Goal: Task Accomplishment & Management: Manage account settings

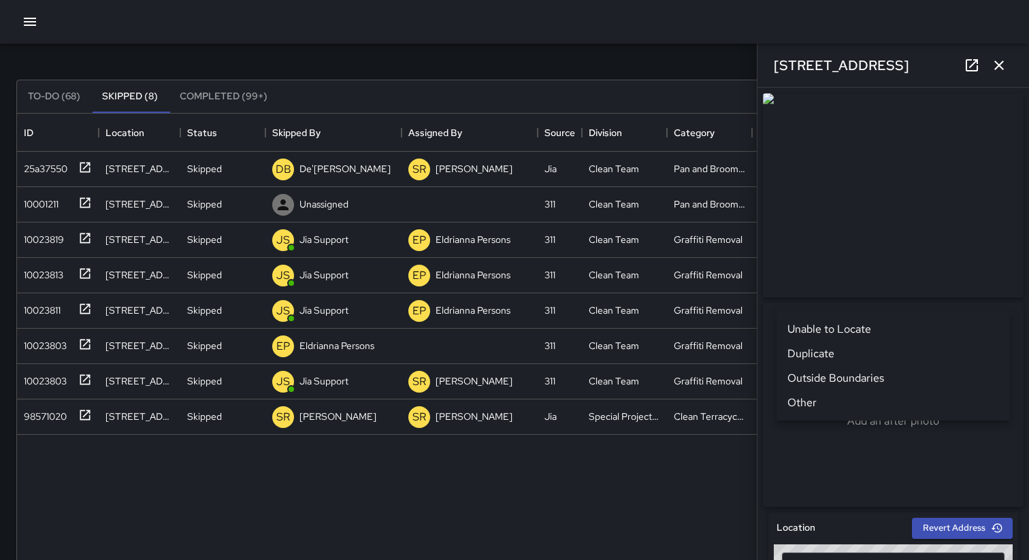
scroll to position [550, 0]
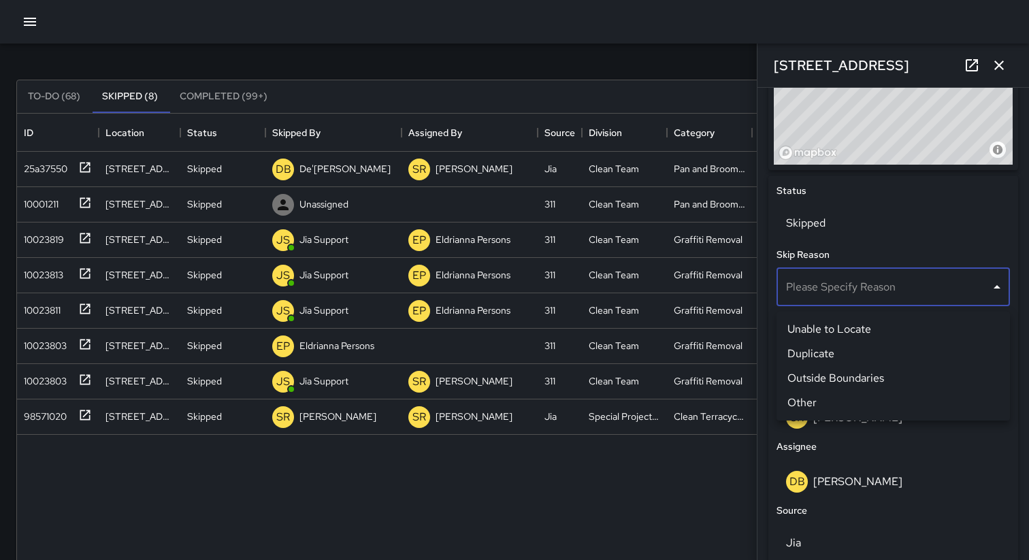
click at [63, 99] on div at bounding box center [514, 280] width 1029 height 560
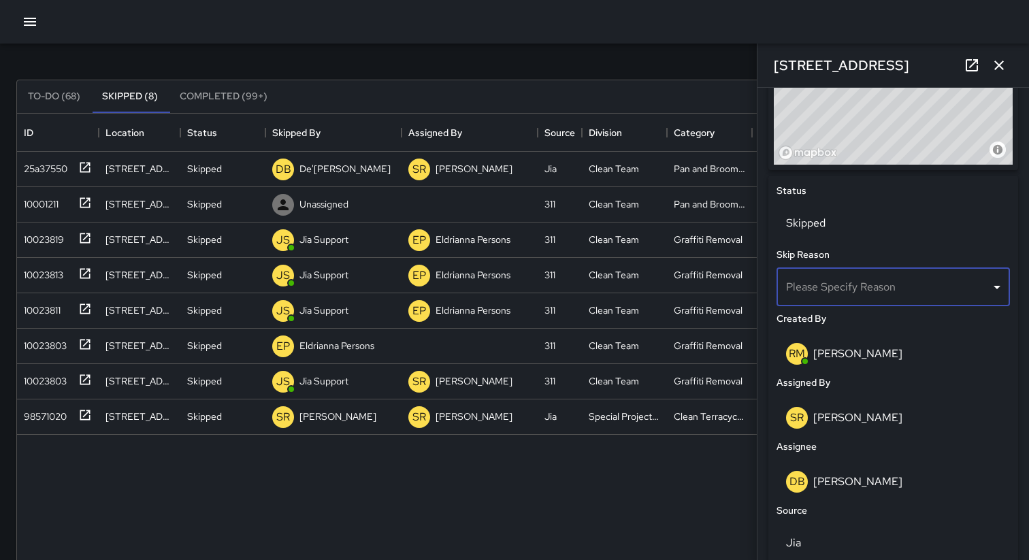
click at [53, 96] on button "To-Do (68)" at bounding box center [54, 96] width 74 height 33
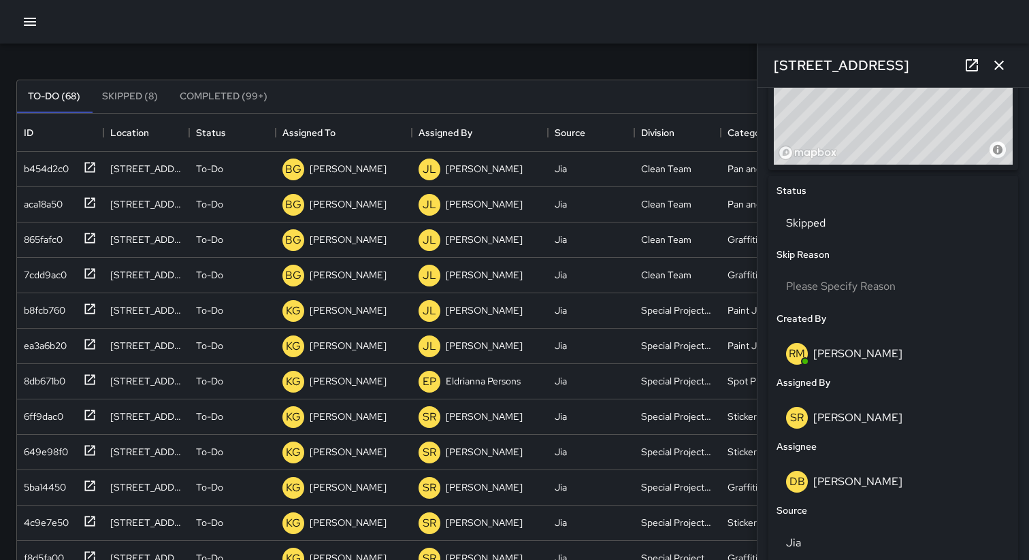
click at [1006, 68] on icon "button" at bounding box center [999, 65] width 16 height 16
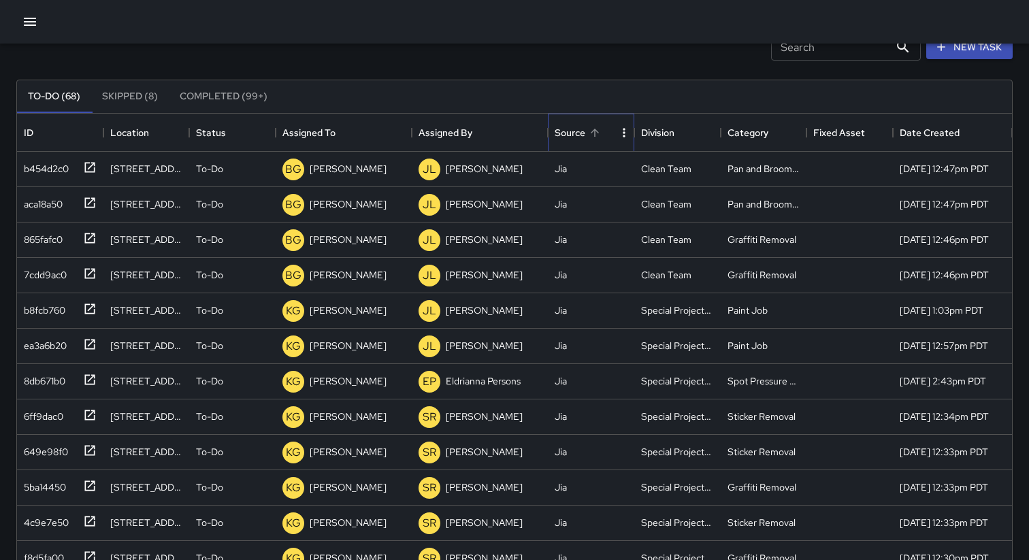
click at [569, 137] on div "Source" at bounding box center [569, 133] width 31 height 38
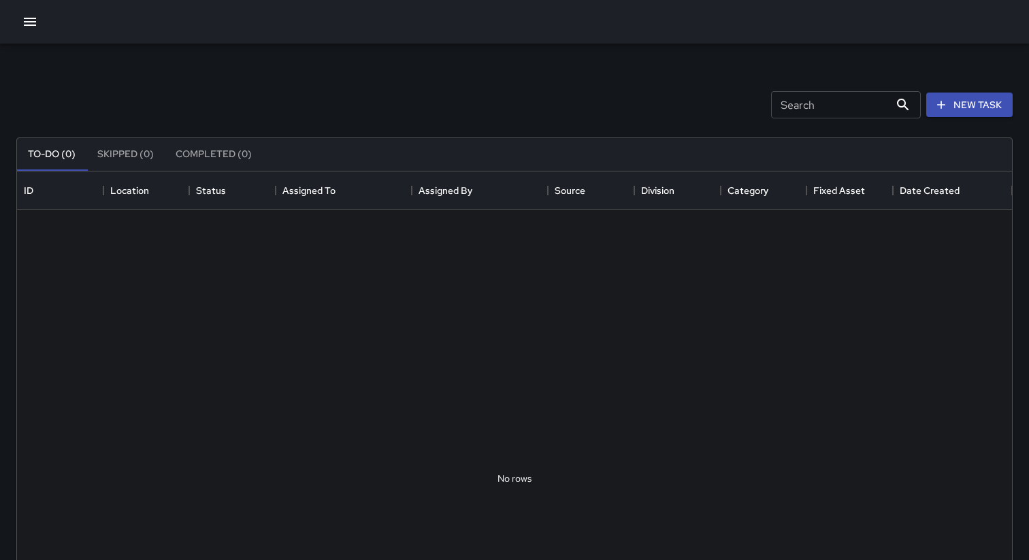
scroll to position [576, 995]
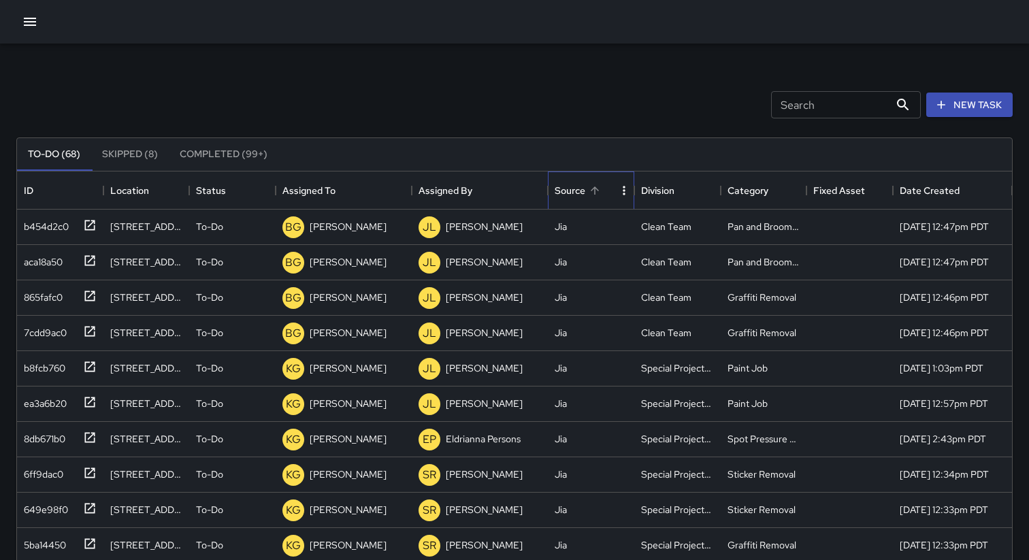
click at [574, 188] on div "Source" at bounding box center [569, 190] width 31 height 38
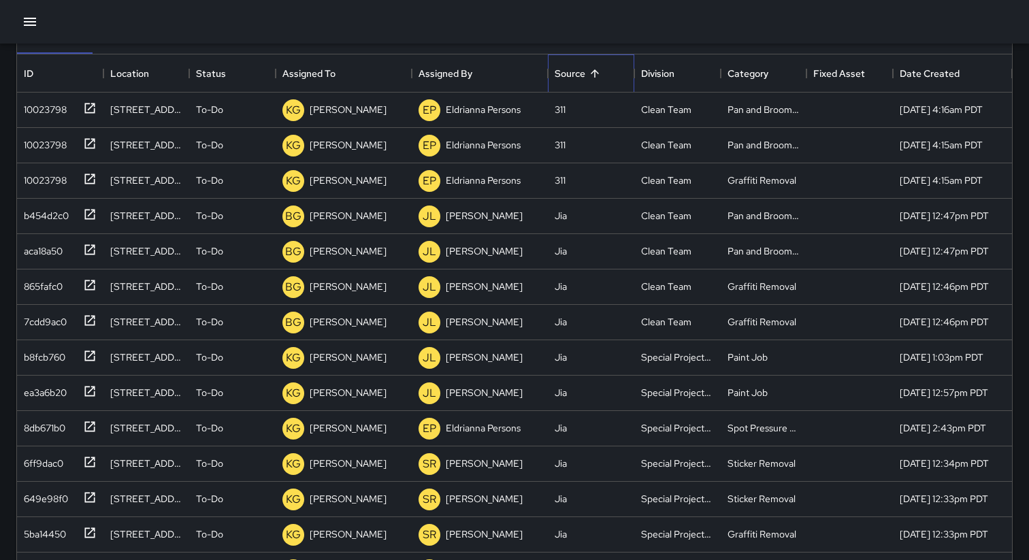
scroll to position [0, 0]
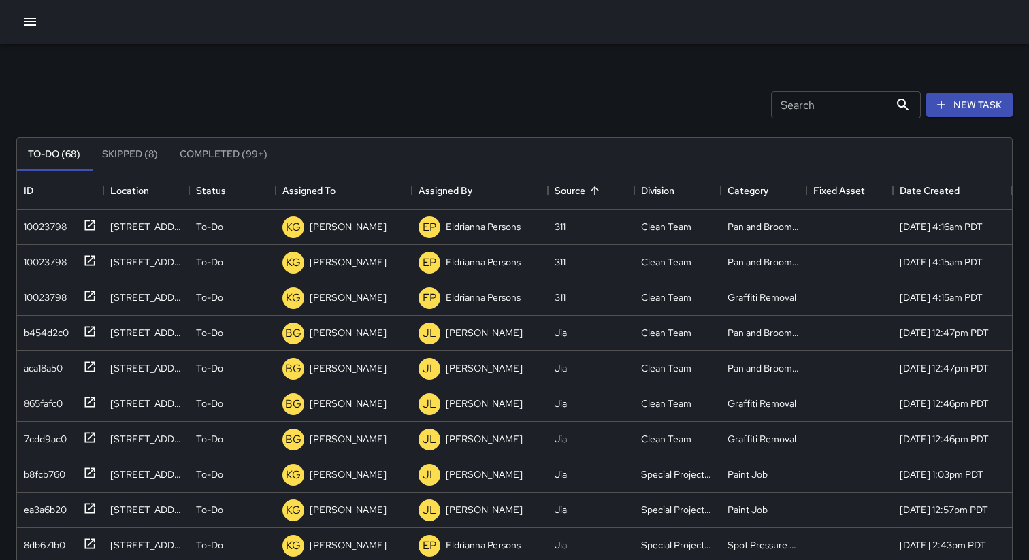
click at [312, 82] on div "Search Search New Task" at bounding box center [514, 104] width 1001 height 71
click at [32, 20] on icon "button" at bounding box center [30, 22] width 16 height 16
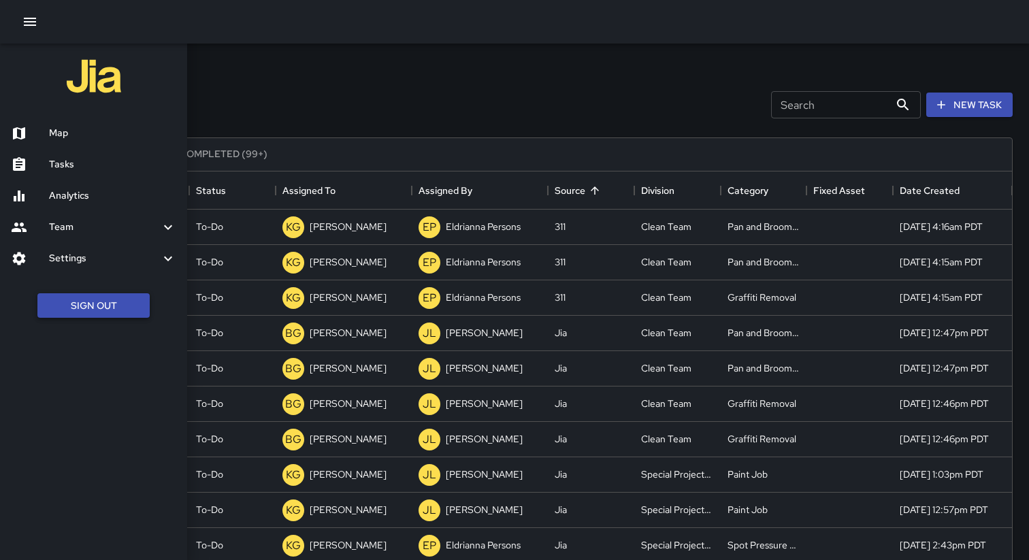
click at [103, 312] on button "Sign Out" at bounding box center [93, 305] width 112 height 25
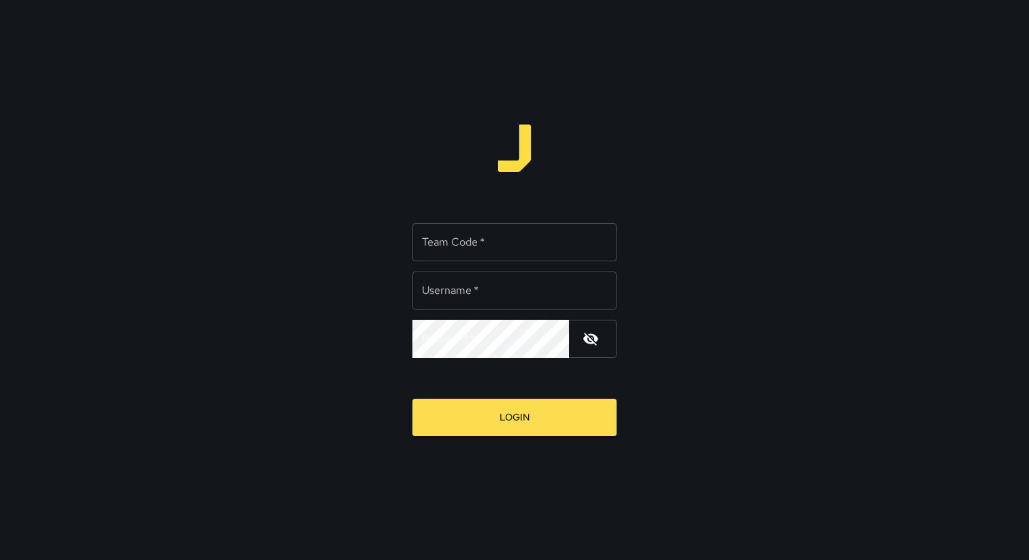
click at [450, 232] on input "Team Code   *" at bounding box center [514, 242] width 204 height 38
type input "*****"
type input "**********"
click at [412, 399] on button "Login" at bounding box center [514, 417] width 204 height 37
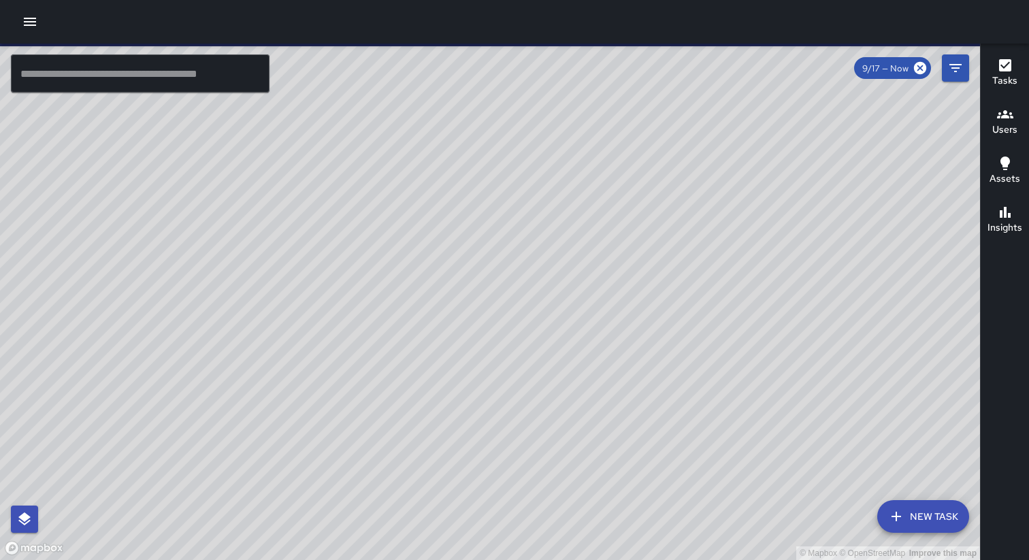
click at [27, 18] on icon "button" at bounding box center [30, 22] width 12 height 8
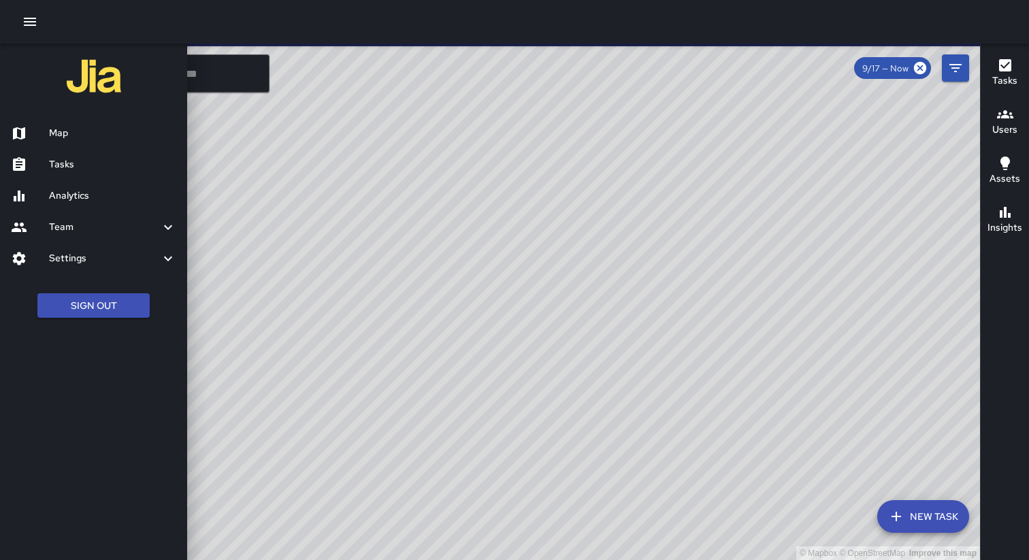
click at [65, 160] on h6 "Tasks" at bounding box center [112, 164] width 127 height 15
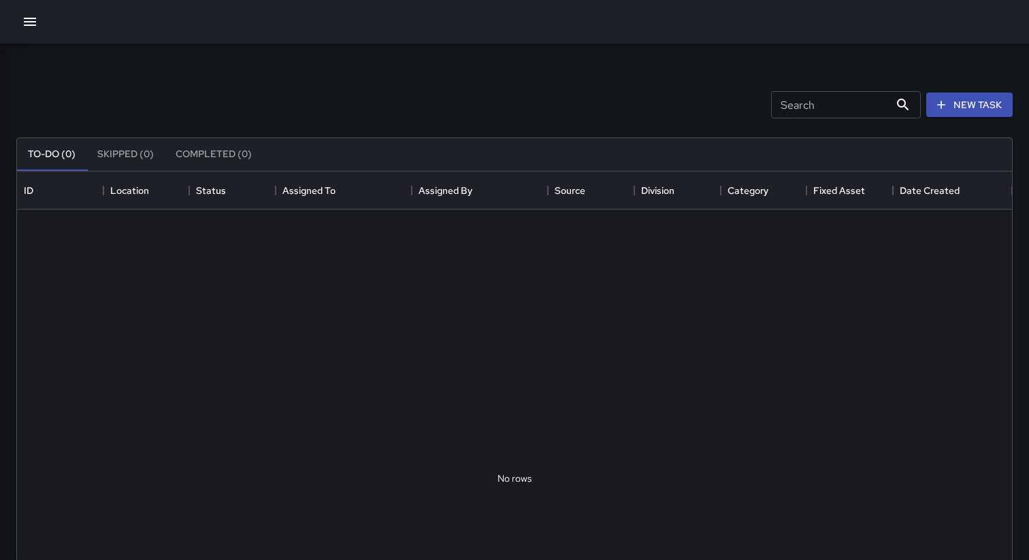
scroll to position [576, 995]
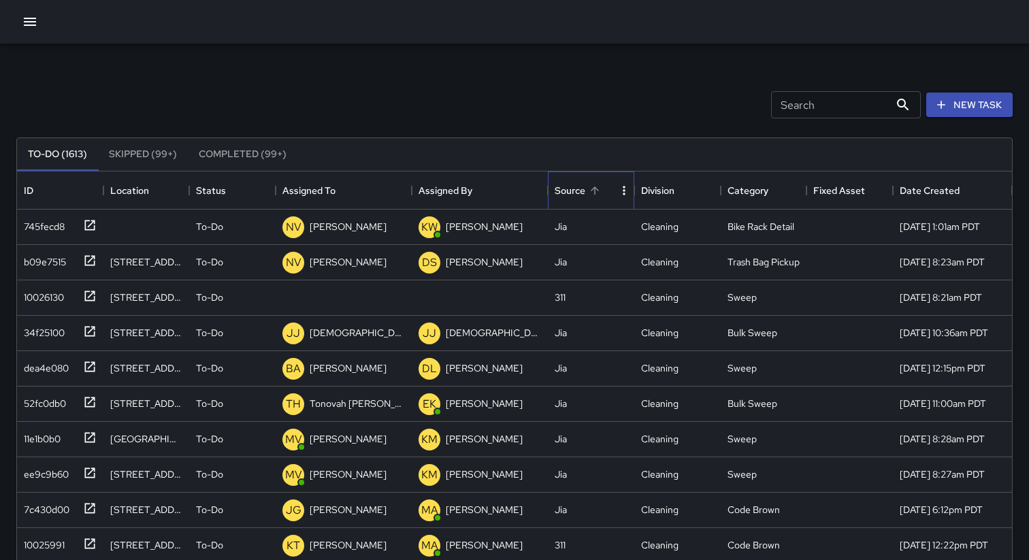
click at [574, 191] on div "Source" at bounding box center [569, 190] width 31 height 38
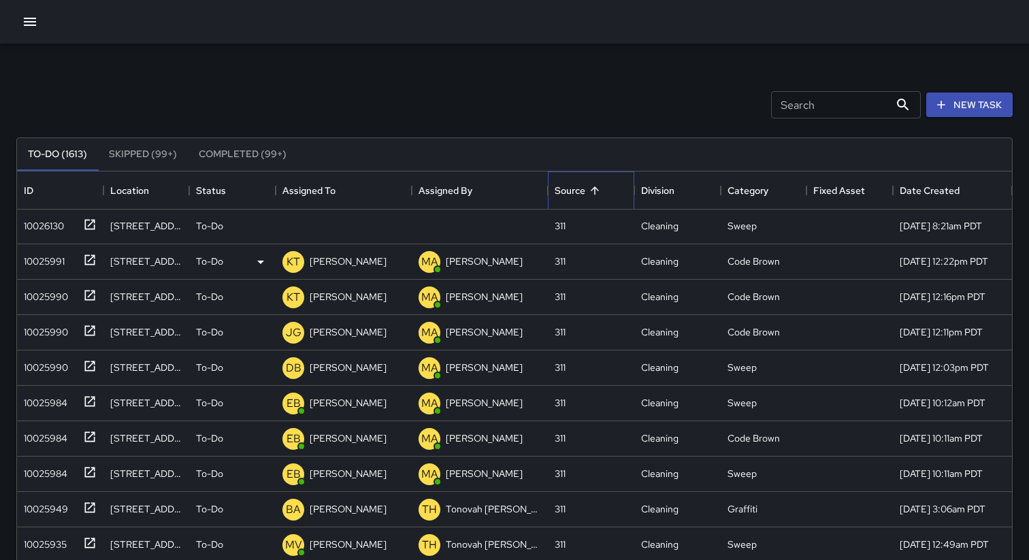
scroll to position [0, 0]
click at [380, 63] on div "Search Search New Task To-Do (1613) Skipped (99+) Completed (99+) ID Location S…" at bounding box center [514, 424] width 1029 height 760
click at [26, 22] on icon "button" at bounding box center [30, 22] width 12 height 8
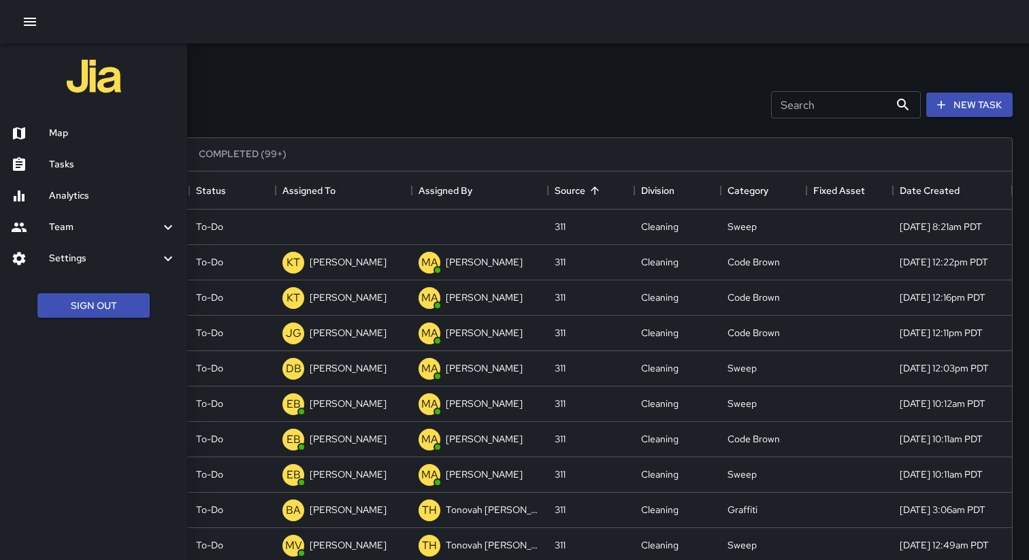
click at [73, 167] on h6 "Tasks" at bounding box center [112, 164] width 127 height 15
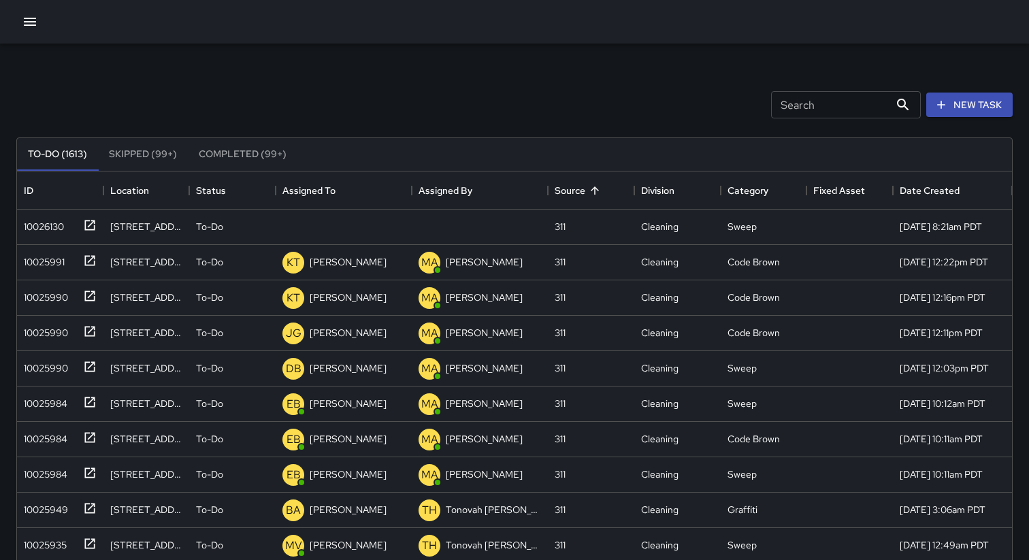
click at [32, 22] on icon "button" at bounding box center [30, 22] width 12 height 8
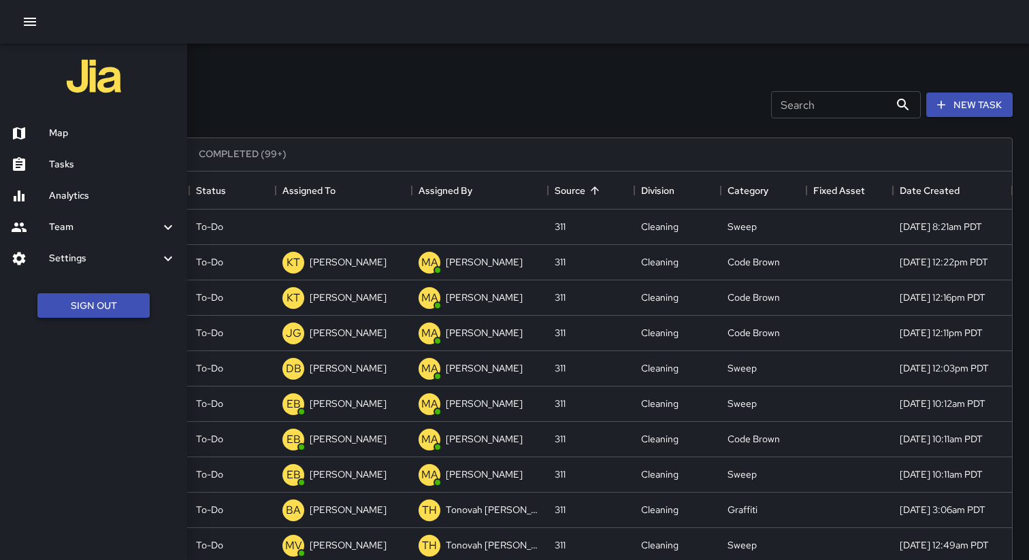
click at [124, 299] on button "Sign Out" at bounding box center [93, 305] width 112 height 25
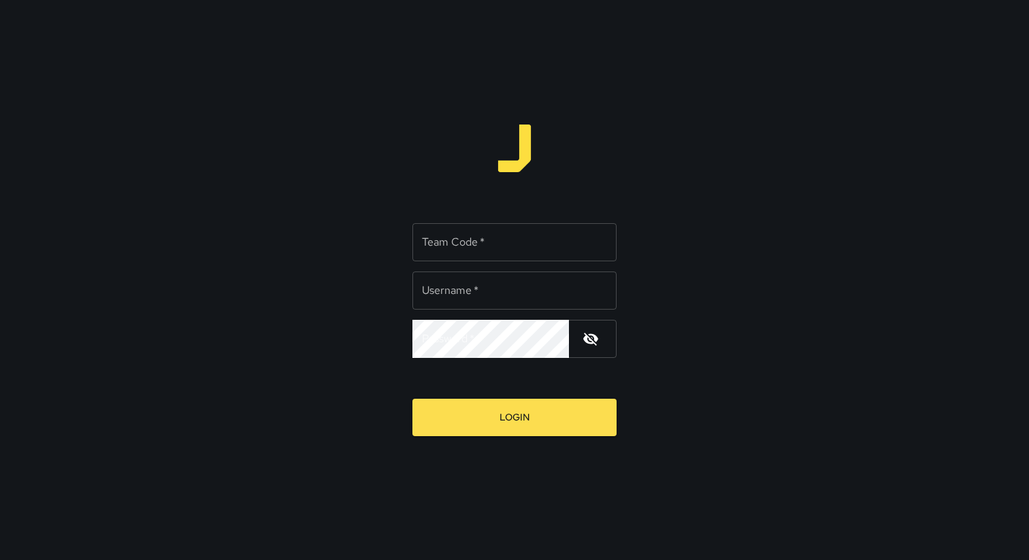
click at [422, 242] on div "Team Code   * Team Code   *" at bounding box center [514, 242] width 204 height 38
type input "*****"
type input "**********"
click at [412, 399] on button "Login" at bounding box center [514, 417] width 204 height 37
